Goal: Find specific page/section: Find specific page/section

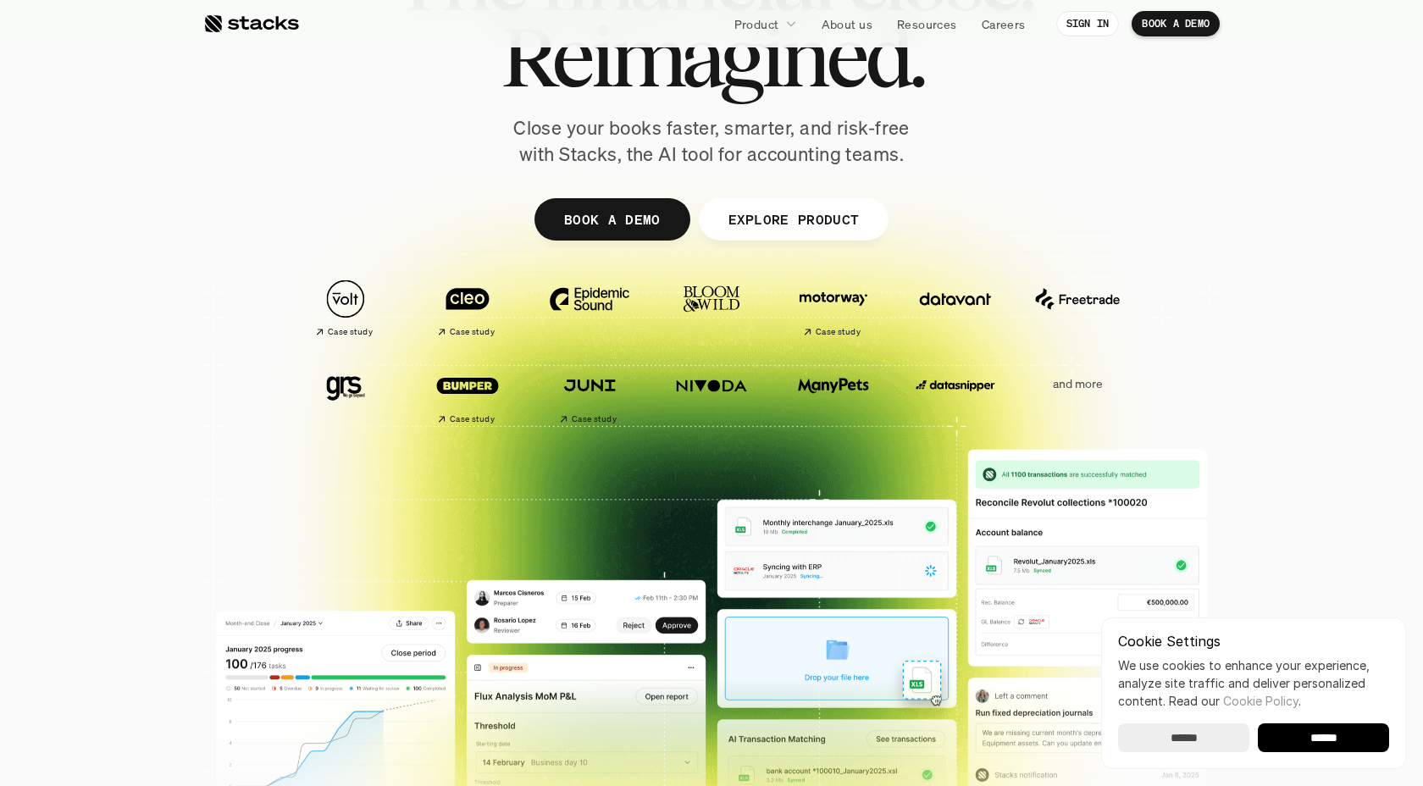
scroll to position [191, 0]
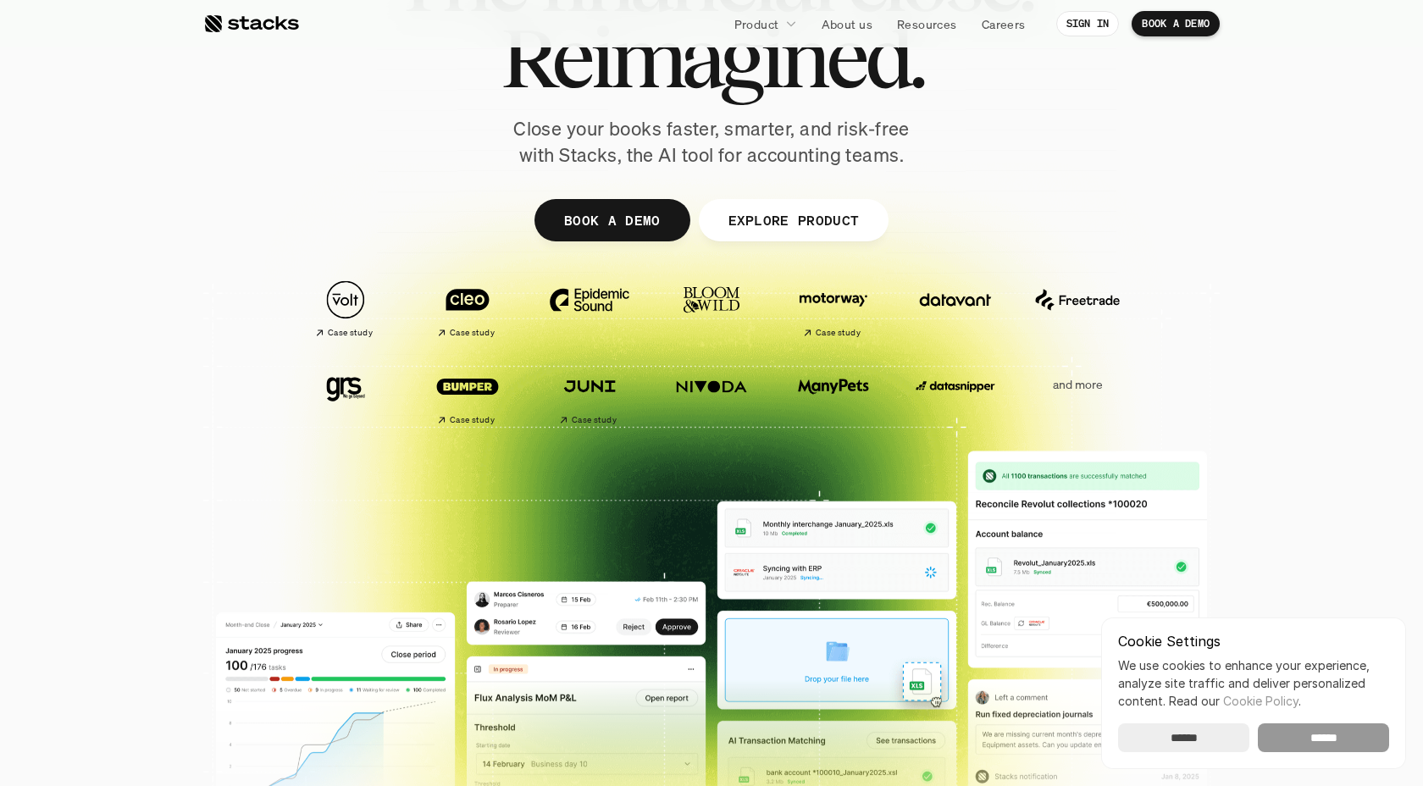
click at [1313, 733] on input "******" at bounding box center [1323, 737] width 131 height 29
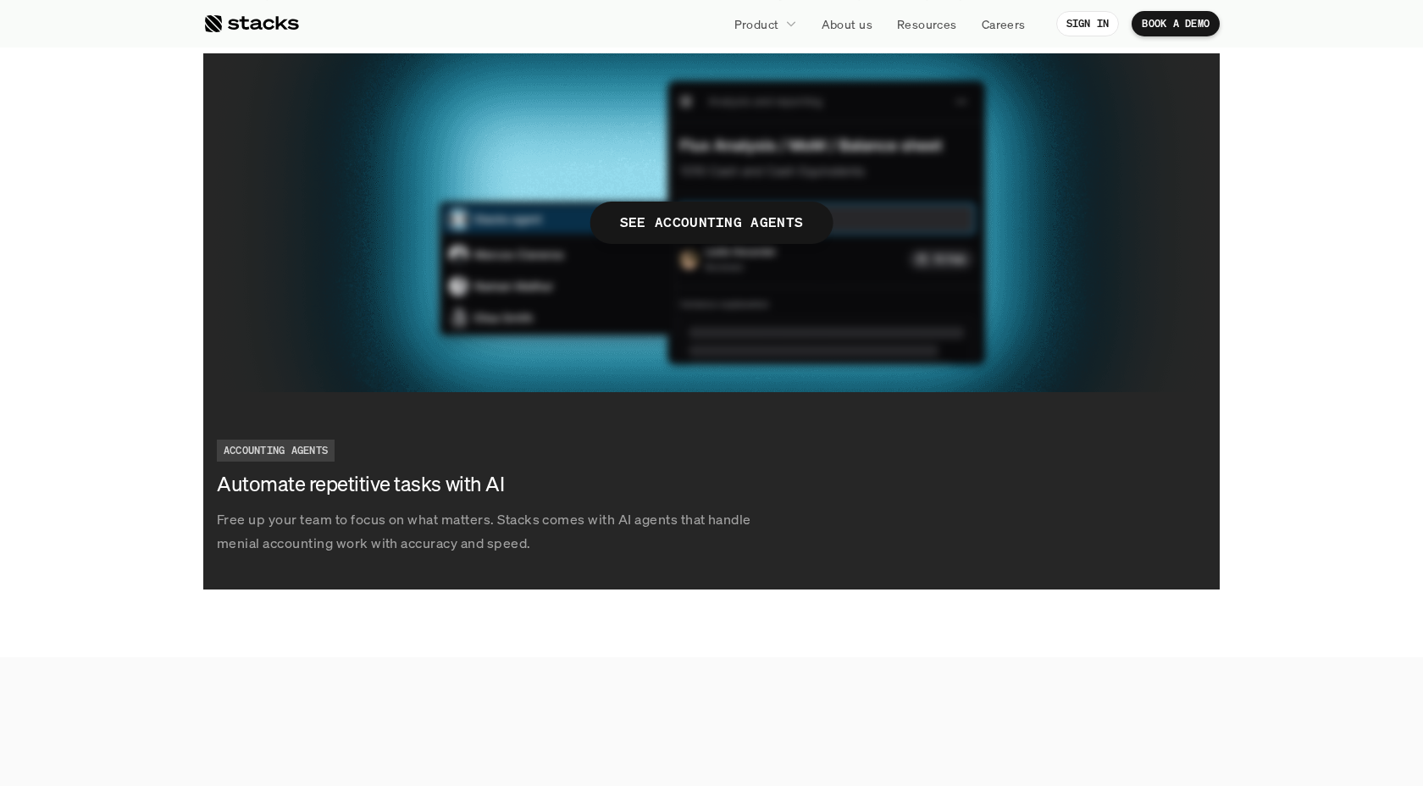
scroll to position [3148, 0]
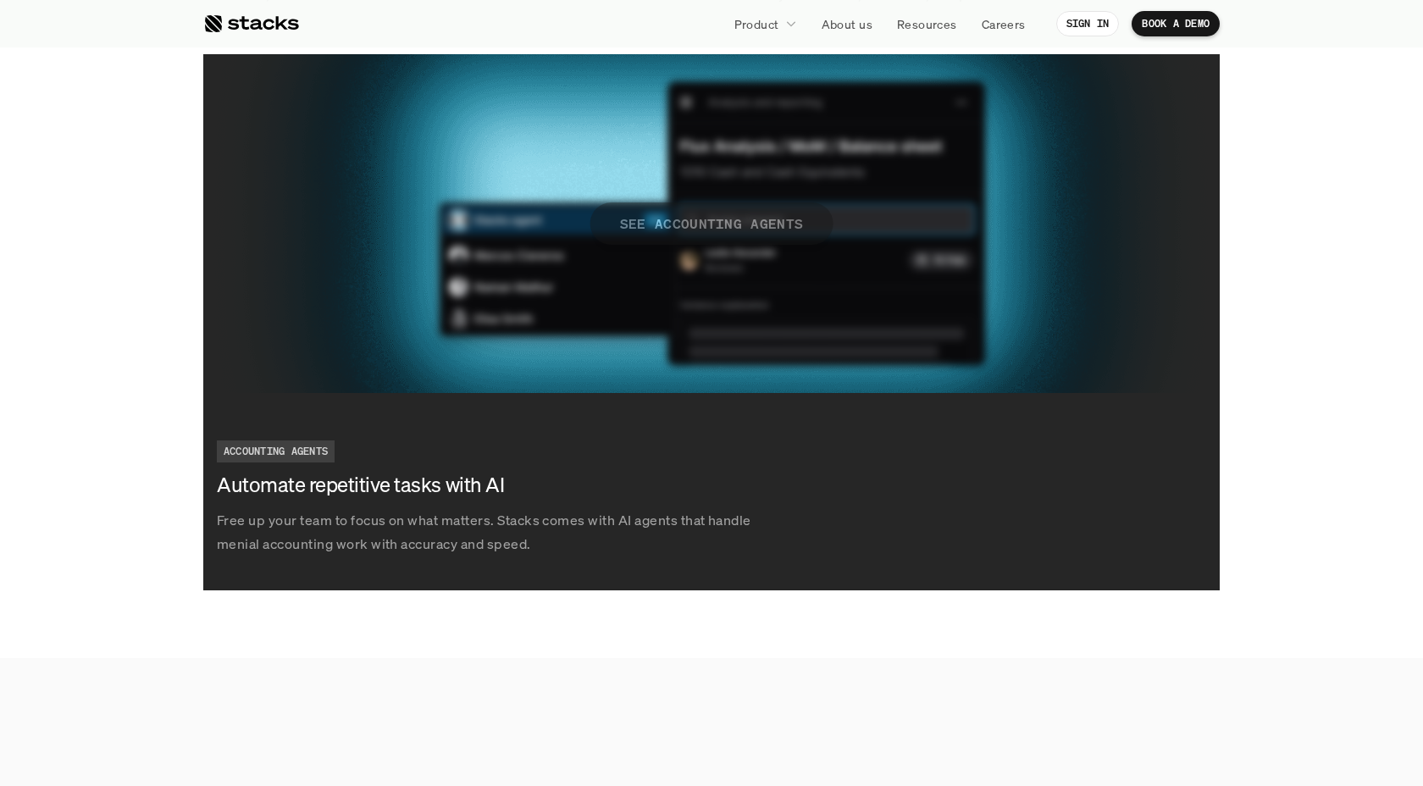
click at [722, 215] on p "SEE ACCOUNTING AGENTS" at bounding box center [712, 223] width 184 height 25
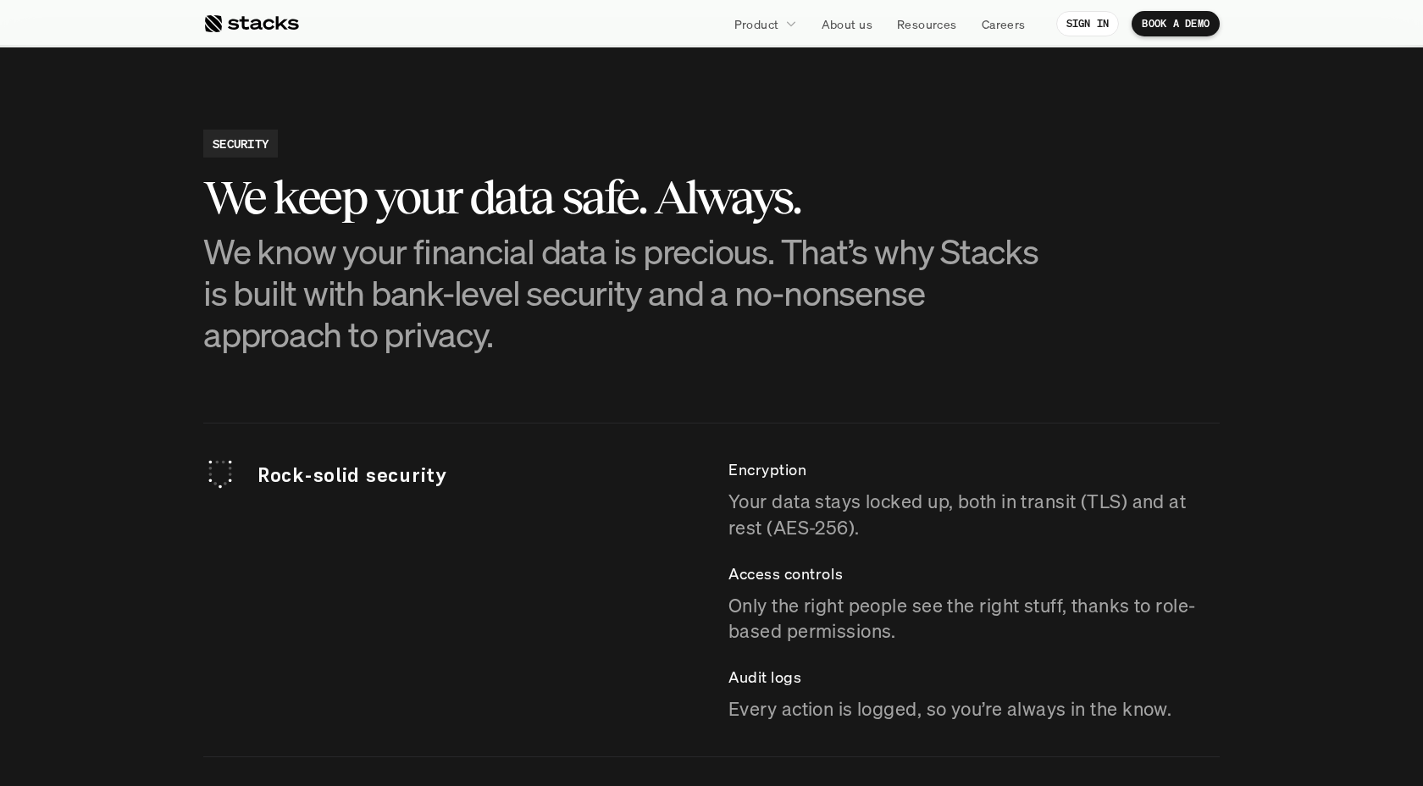
scroll to position [4503, 0]
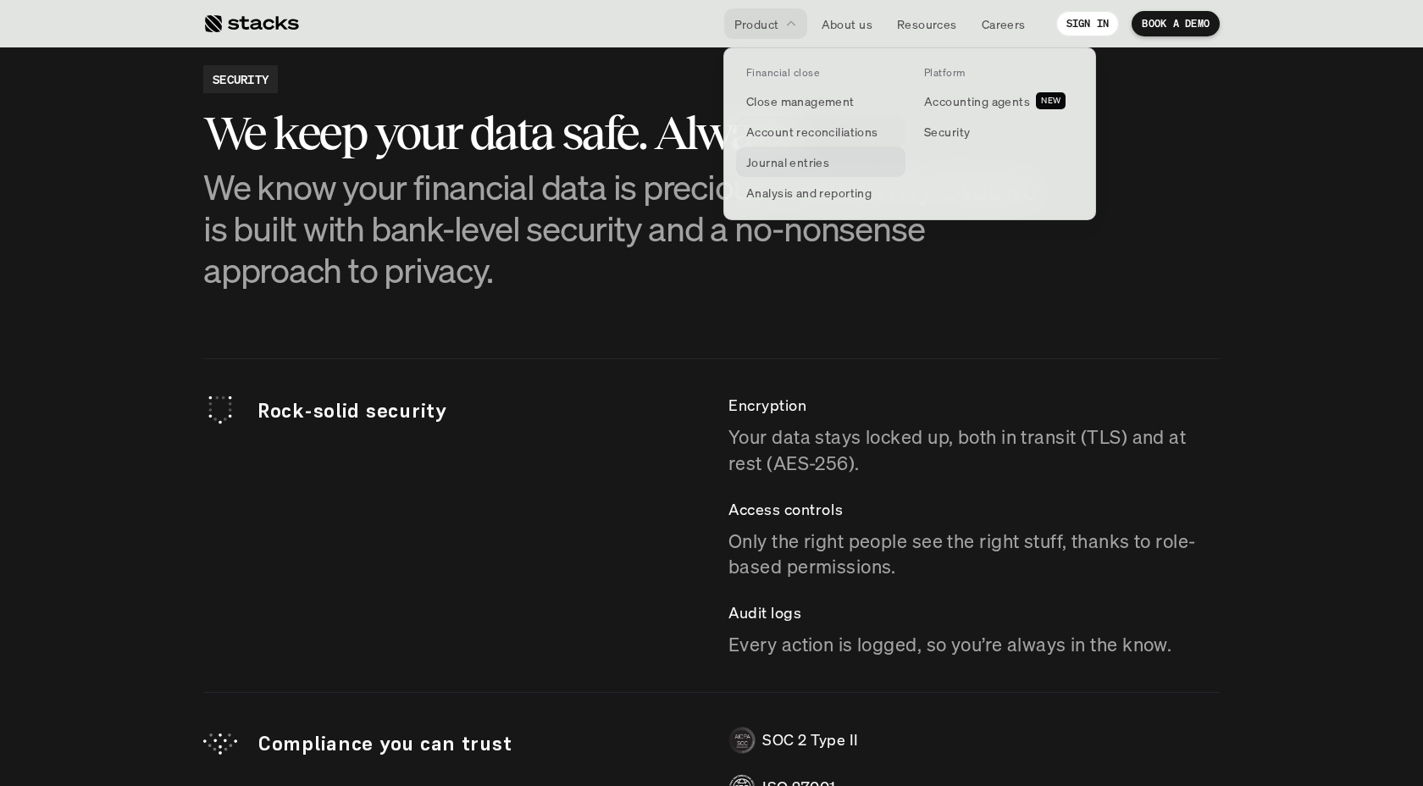
click at [798, 166] on p "Journal entries" at bounding box center [787, 162] width 83 height 18
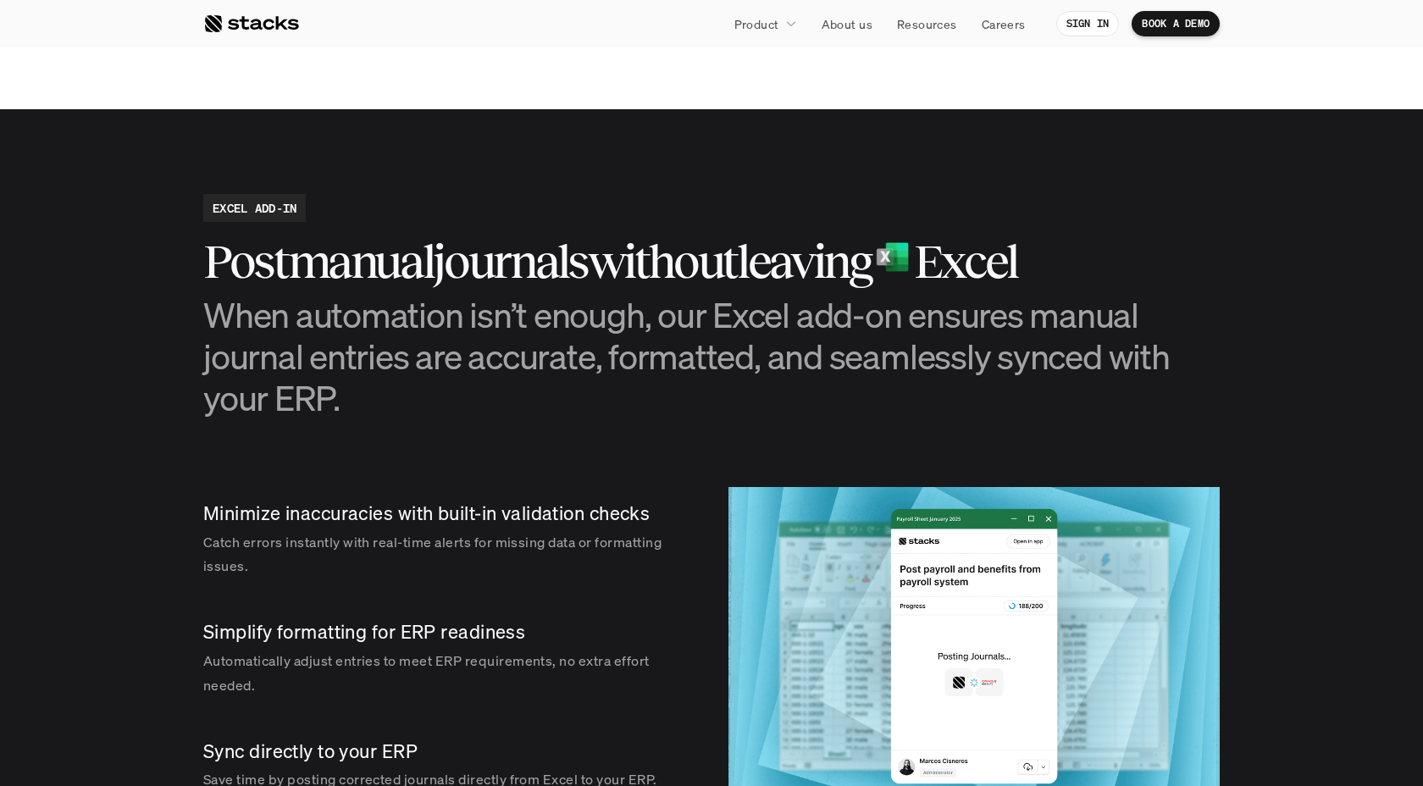
scroll to position [1565, 0]
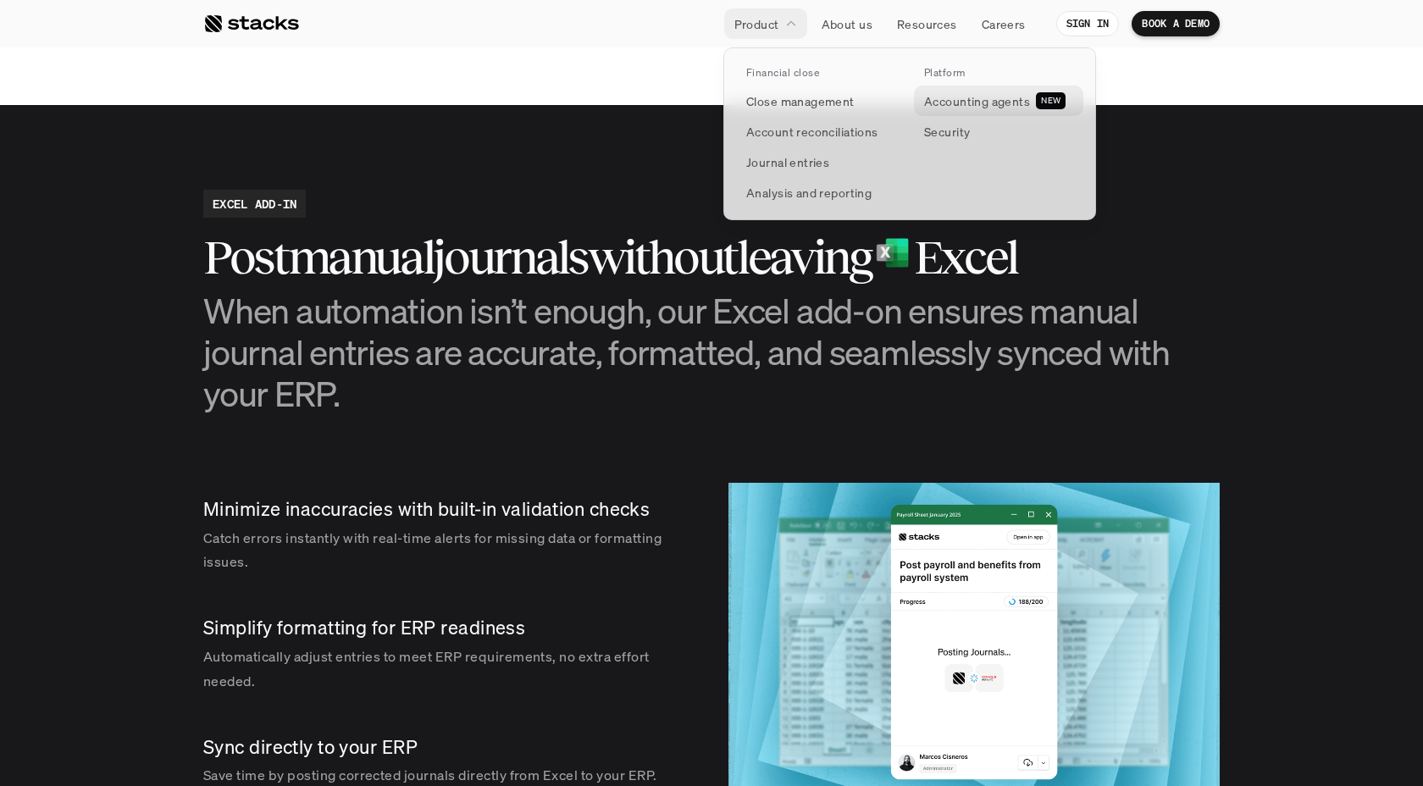
click at [963, 106] on p "Accounting agents" at bounding box center [977, 101] width 106 height 18
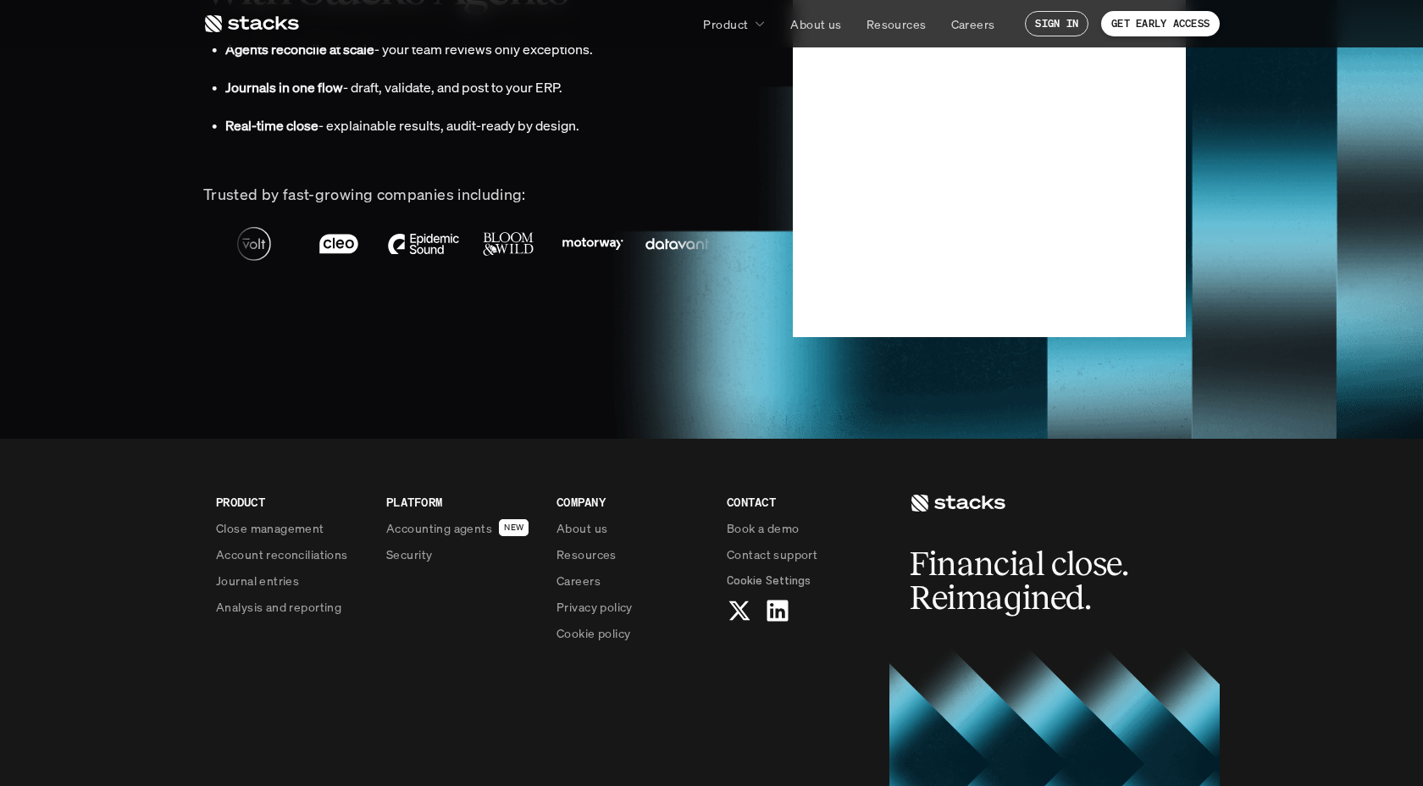
scroll to position [4204, 0]
